Goal: Task Accomplishment & Management: Complete application form

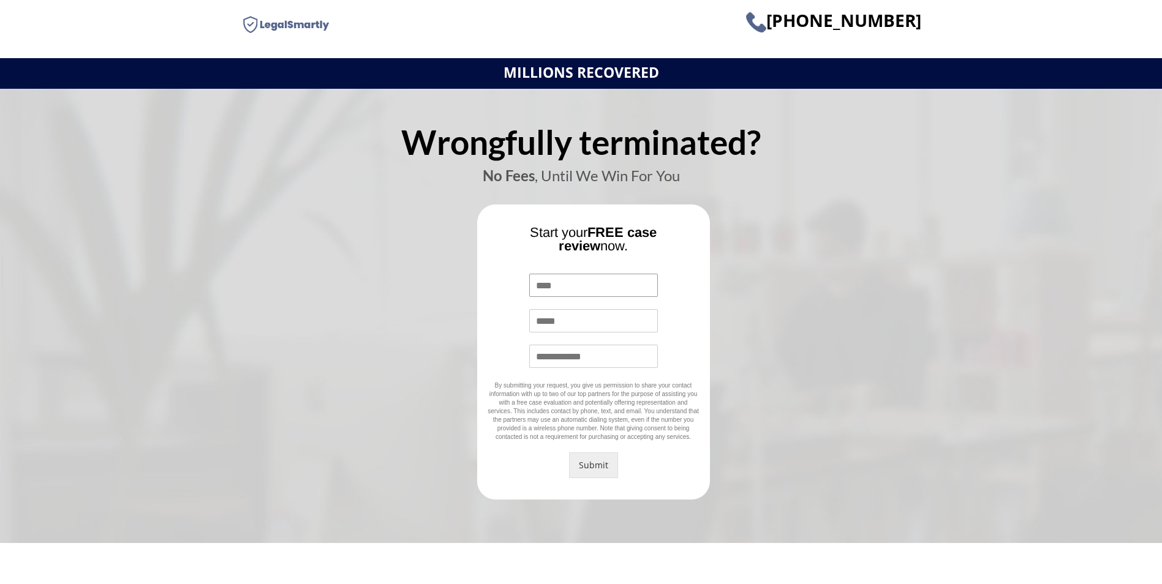
click at [600, 277] on input "Name *" at bounding box center [593, 285] width 129 height 23
type input "**********"
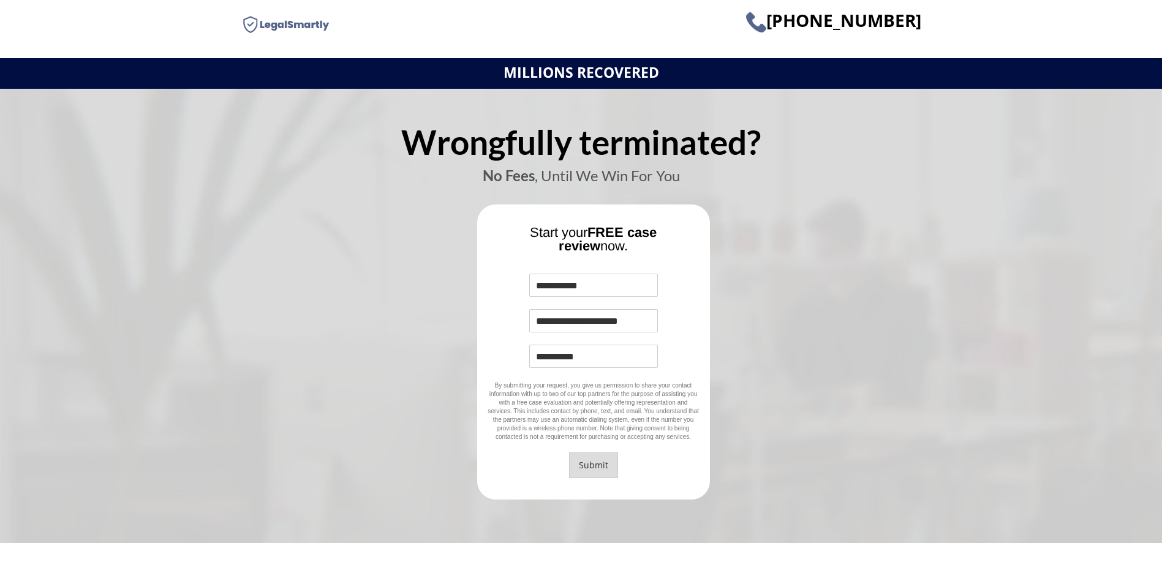
click at [599, 470] on button "Submit" at bounding box center [593, 466] width 49 height 26
